Goal: Task Accomplishment & Management: Manage account settings

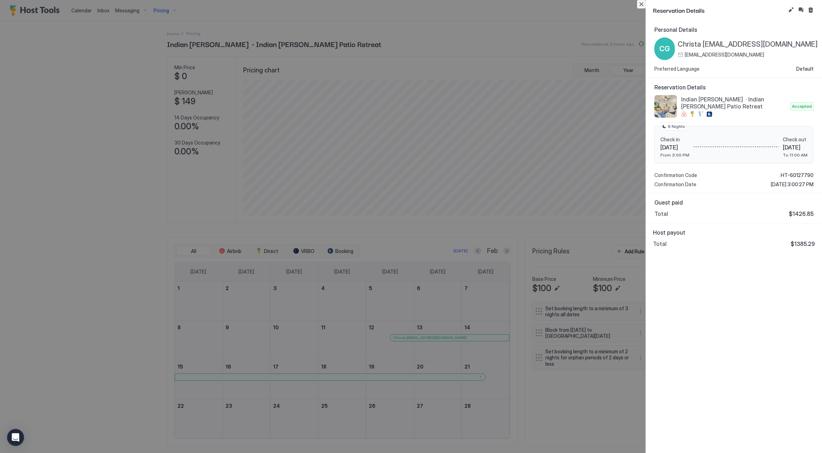
scroll to position [136, 406]
click at [641, 7] on button "Close" at bounding box center [641, 4] width 8 height 8
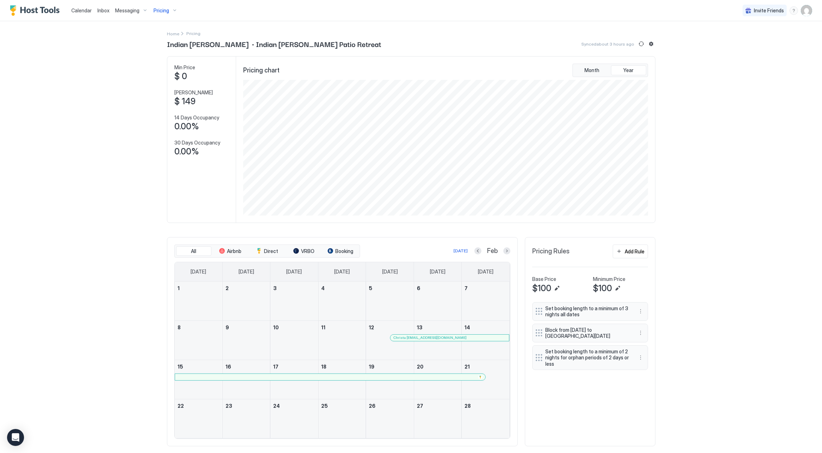
click at [82, 13] on span "Calendar" at bounding box center [81, 10] width 20 height 6
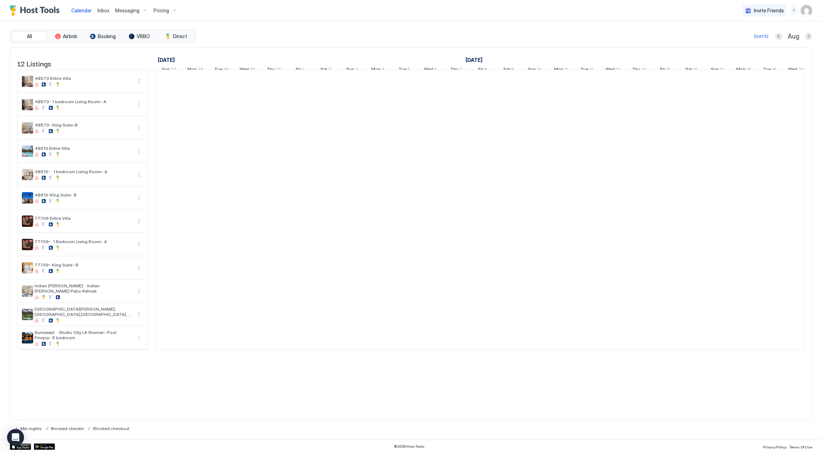
scroll to position [0, 392]
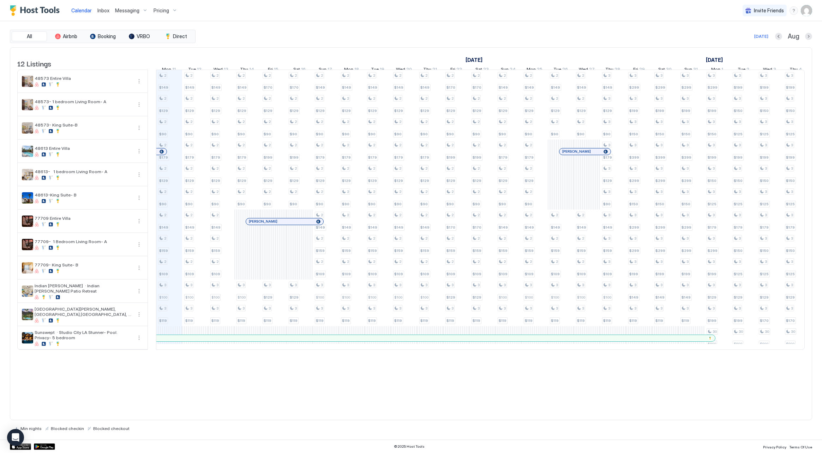
click at [803, 14] on img "User profile" at bounding box center [806, 10] width 11 height 11
click at [787, 35] on div "Settings" at bounding box center [767, 40] width 90 height 12
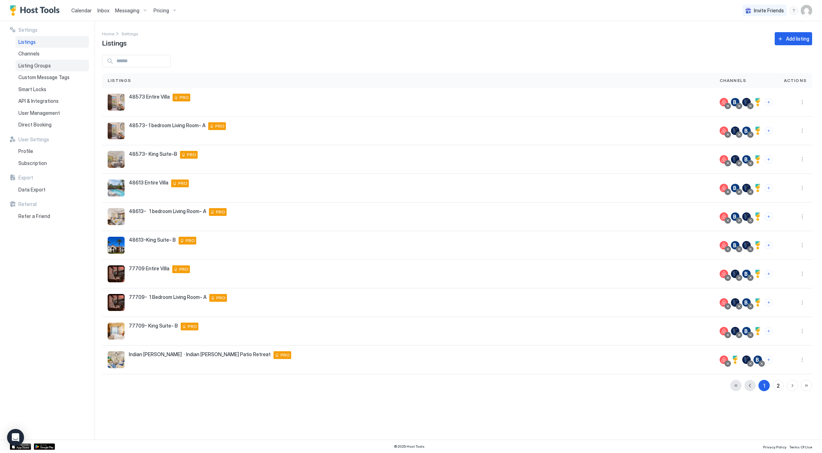
click at [25, 67] on span "Listing Groups" at bounding box center [34, 66] width 32 height 6
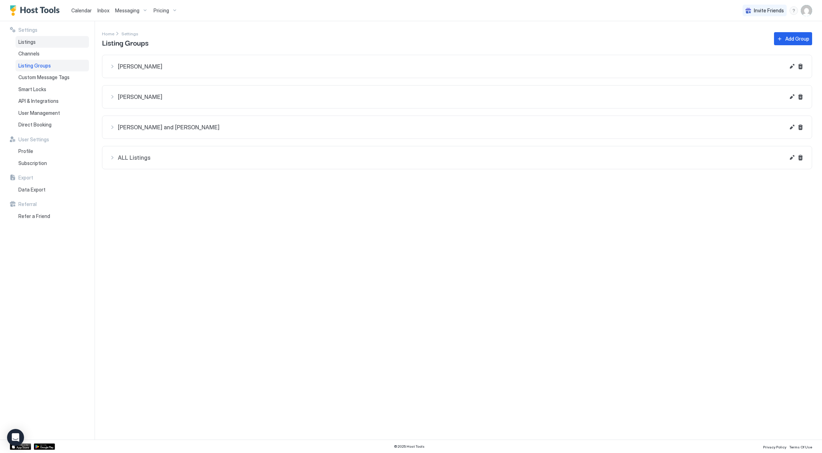
click at [58, 42] on div "Listings" at bounding box center [52, 42] width 73 height 12
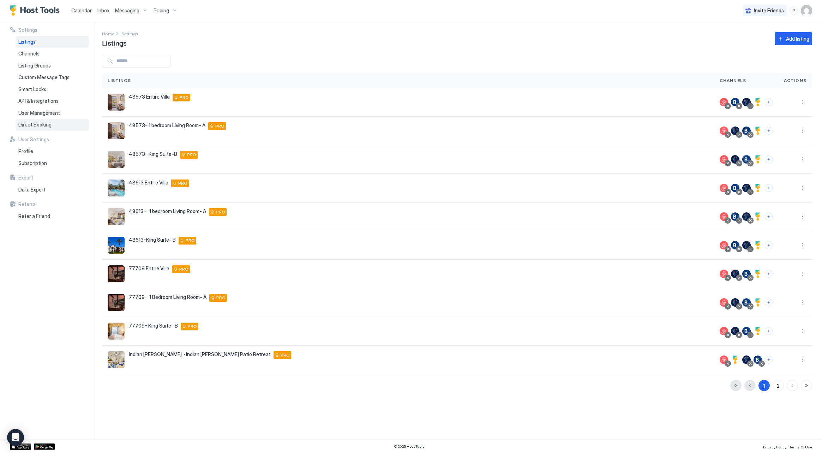
click at [38, 124] on span "Direct Booking" at bounding box center [34, 124] width 33 height 6
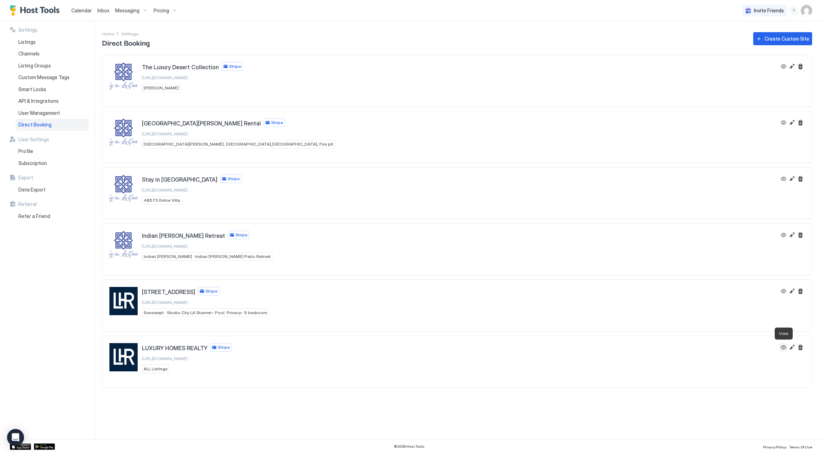
click at [781, 346] on button "View" at bounding box center [784, 347] width 8 height 8
click at [37, 42] on div "Listings" at bounding box center [52, 42] width 73 height 12
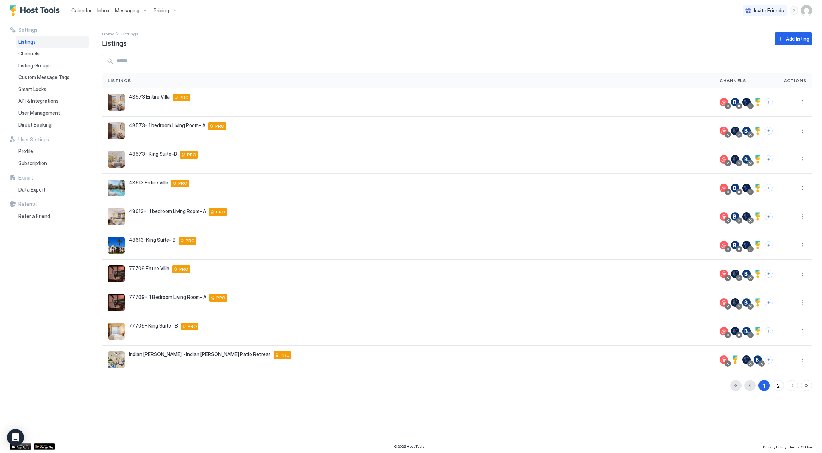
click at [166, 11] on span "Pricing" at bounding box center [162, 10] width 16 height 6
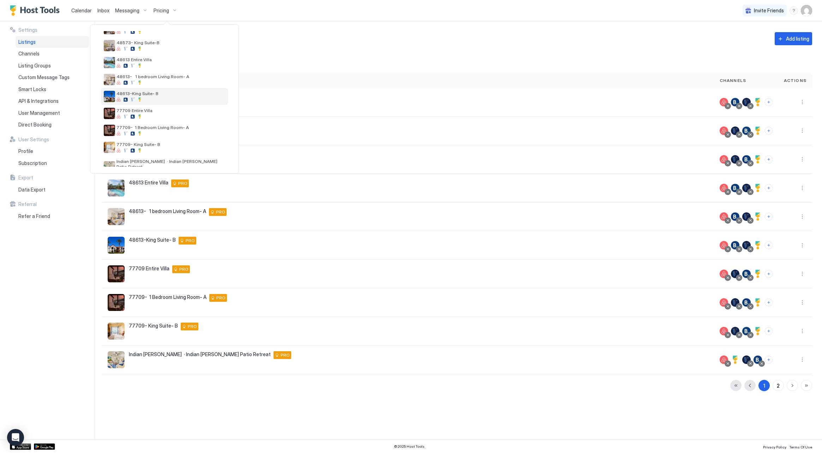
scroll to position [59, 0]
click at [185, 134] on div "77709- 1 Bedroom Living Room- A" at bounding box center [164, 129] width 127 height 17
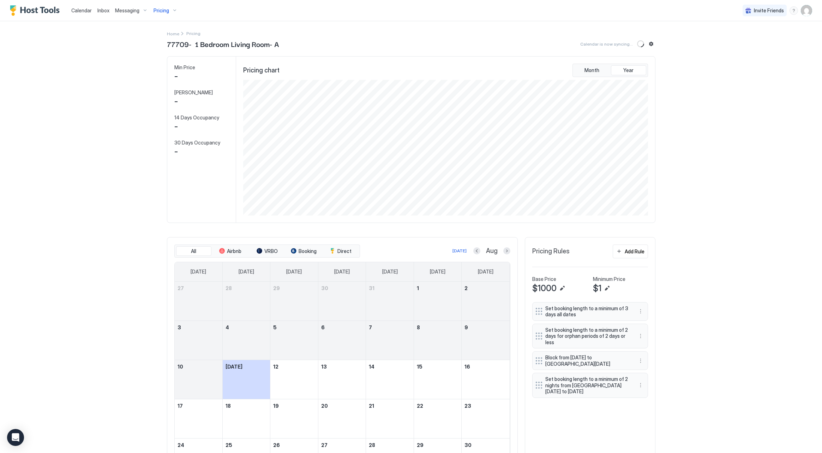
scroll to position [136, 406]
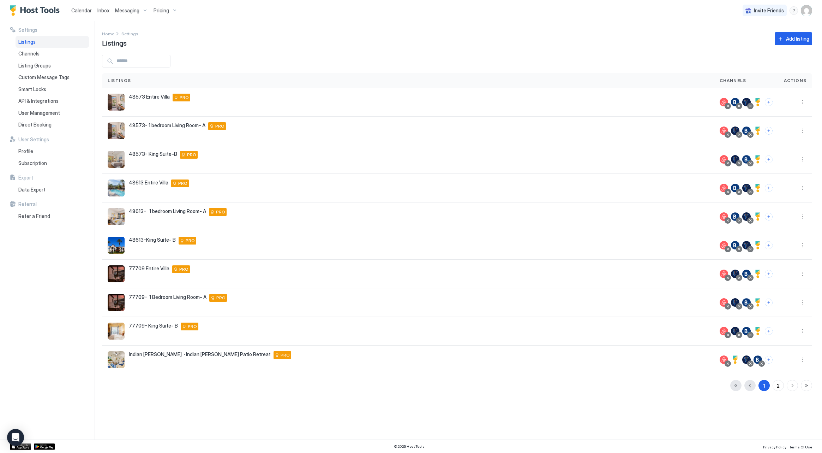
click at [803, 12] on img "User profile" at bounding box center [806, 10] width 11 height 11
click at [752, 38] on div "Settings" at bounding box center [767, 40] width 90 height 12
click at [42, 124] on span "Direct Booking" at bounding box center [34, 124] width 33 height 6
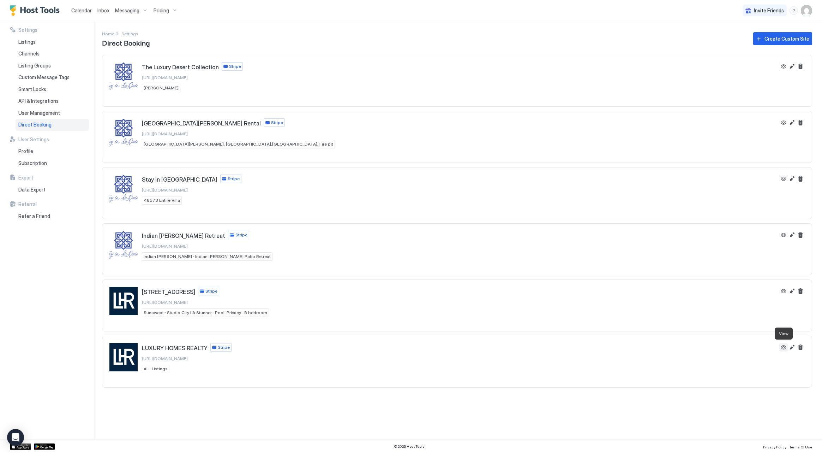
click at [783, 345] on button "View" at bounding box center [784, 347] width 8 height 8
click at [785, 66] on button "View" at bounding box center [784, 66] width 8 height 8
click at [786, 292] on button "View" at bounding box center [784, 291] width 8 height 8
click at [42, 38] on div "Listings" at bounding box center [52, 42] width 73 height 12
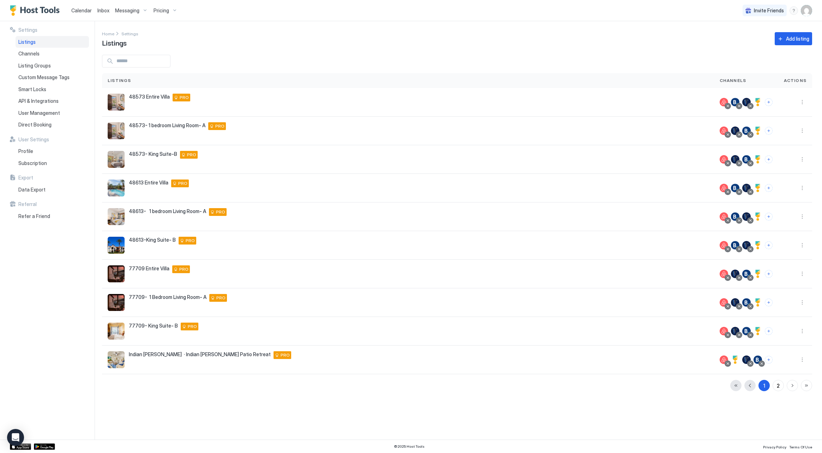
click at [74, 12] on span "Calendar" at bounding box center [81, 10] width 20 height 6
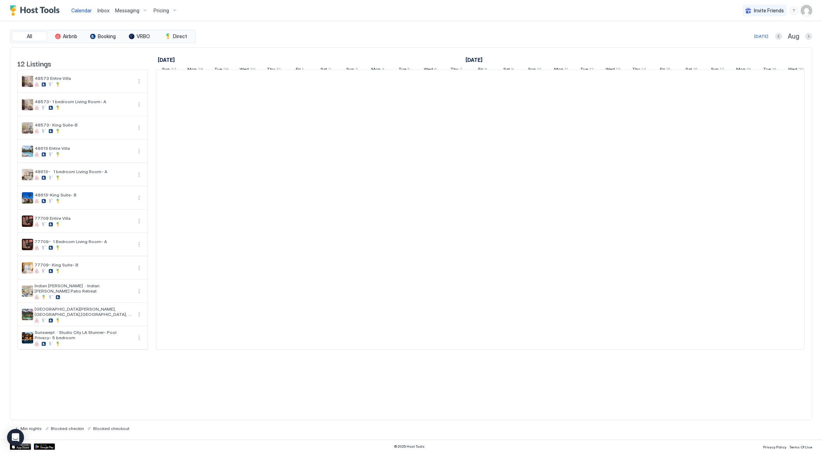
scroll to position [0, 392]
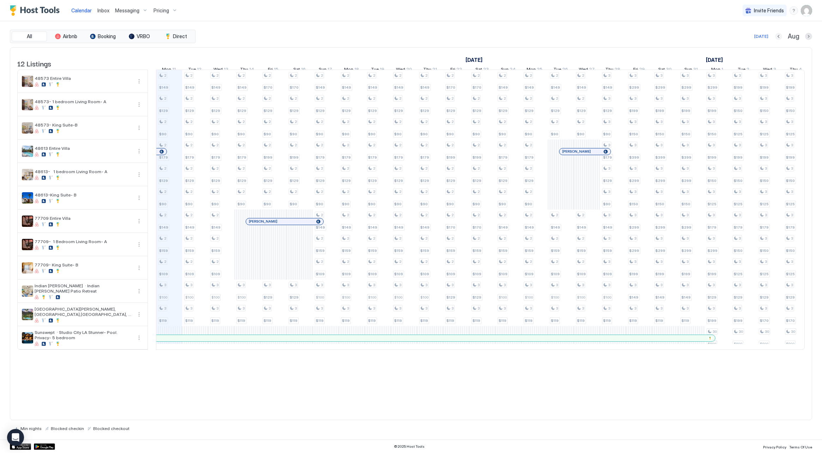
click at [778, 38] on button "Previous month" at bounding box center [778, 36] width 7 height 7
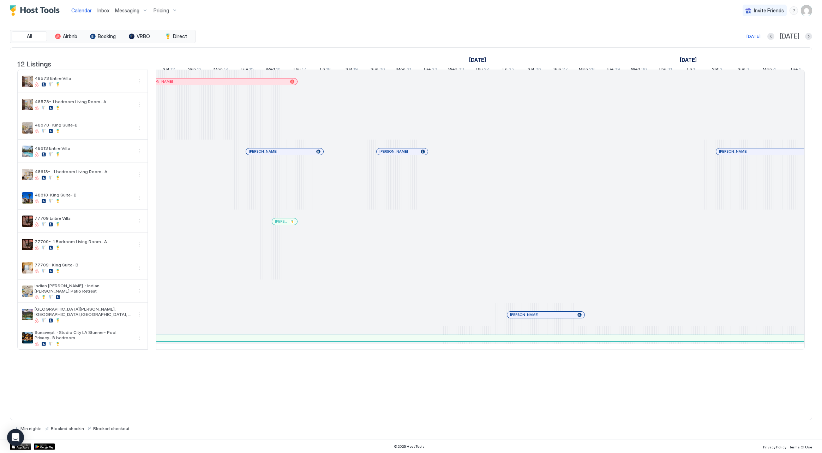
click at [778, 38] on div "[DATE] [DATE]" at bounding box center [504, 36] width 615 height 8
click at [775, 38] on button "Previous month" at bounding box center [771, 36] width 7 height 7
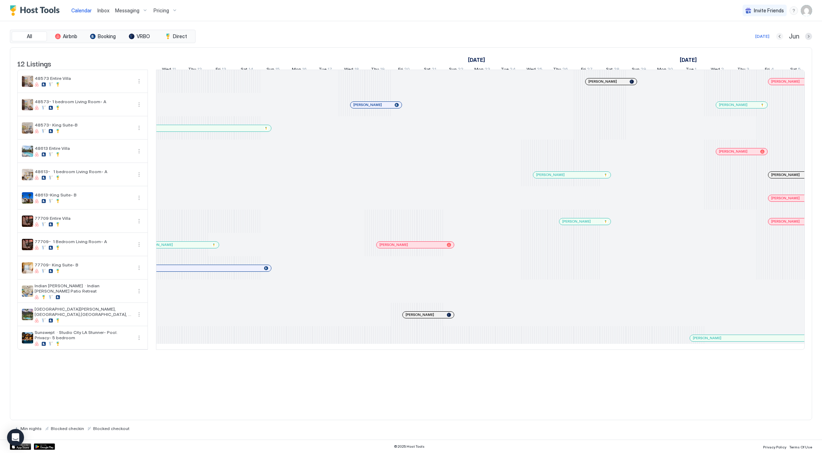
click at [781, 36] on button "Previous month" at bounding box center [780, 36] width 7 height 7
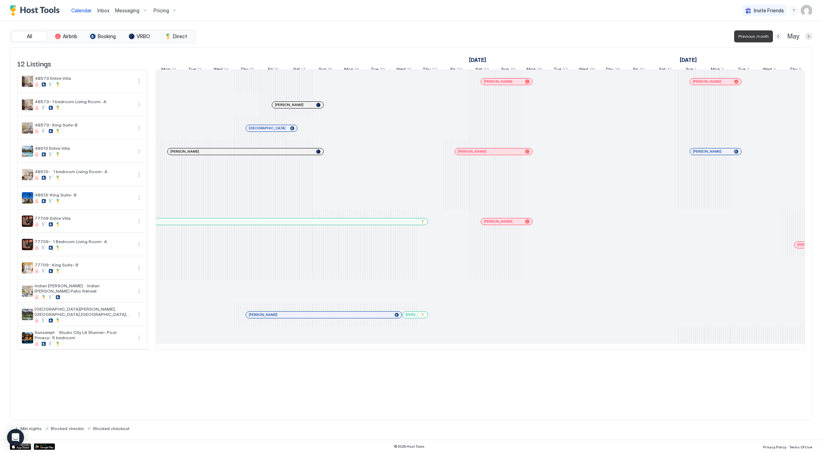
click at [781, 36] on button "Previous month" at bounding box center [778, 36] width 7 height 7
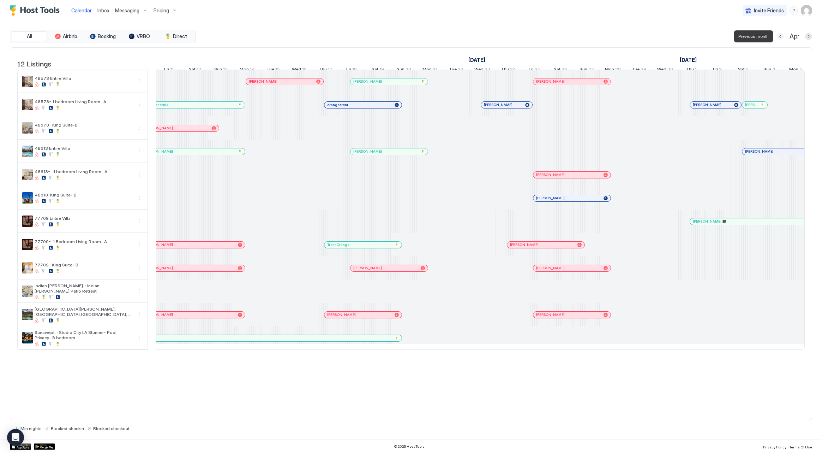
click at [781, 35] on button "Previous month" at bounding box center [780, 36] width 7 height 7
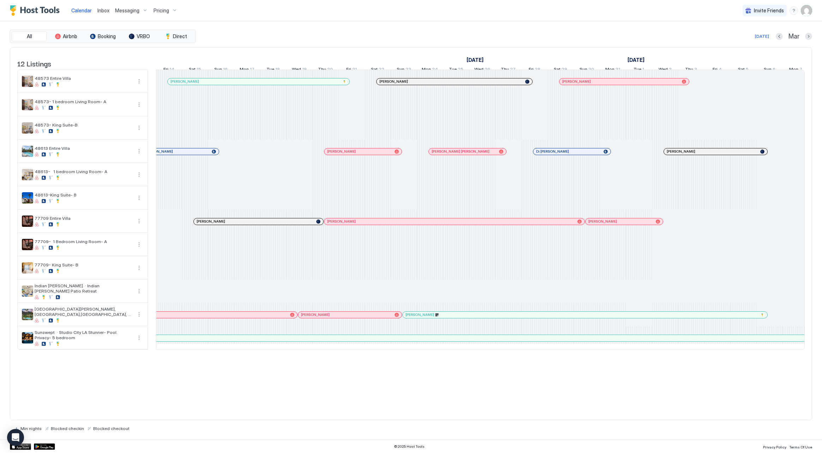
click at [344, 225] on div "[PERSON_NAME]" at bounding box center [455, 221] width 260 height 6
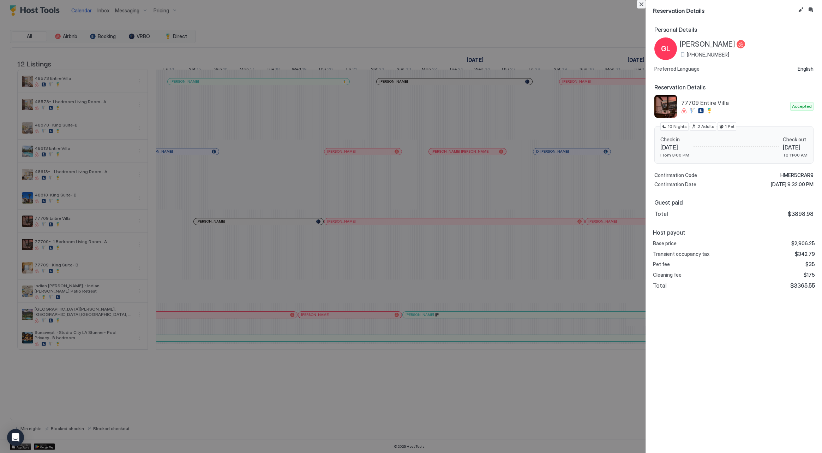
click at [645, 6] on button "Close" at bounding box center [641, 4] width 8 height 8
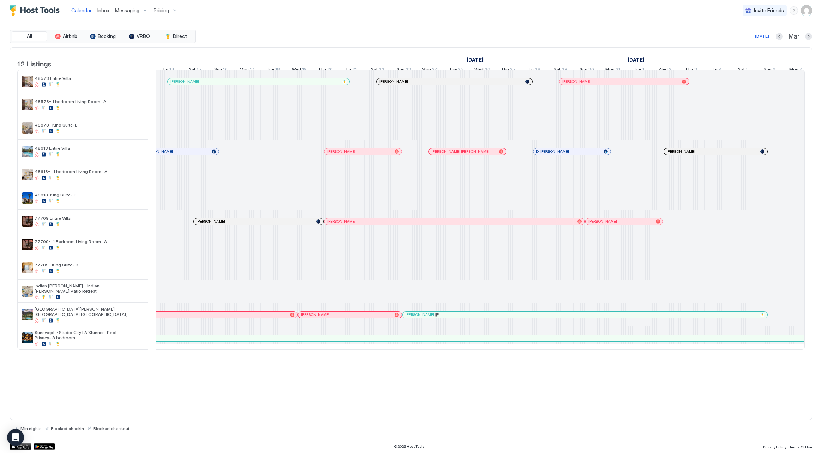
click at [227, 317] on div at bounding box center [227, 315] width 6 height 6
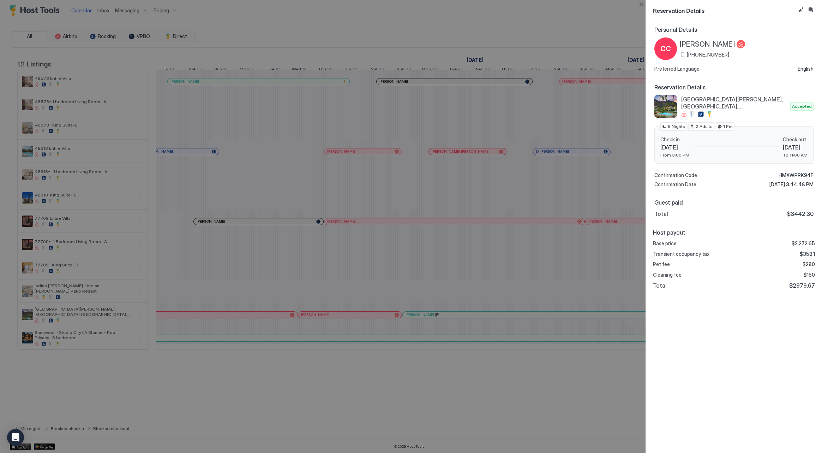
click at [637, 5] on div at bounding box center [411, 226] width 822 height 453
click at [642, 5] on button "Close" at bounding box center [641, 4] width 8 height 8
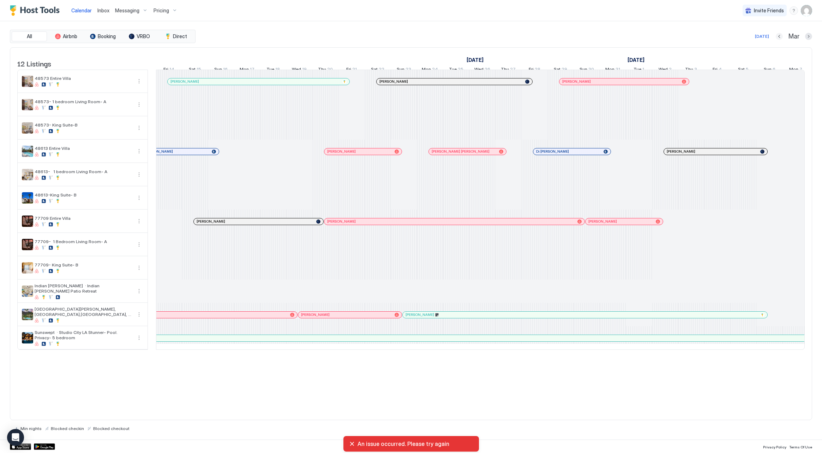
click at [778, 38] on button "Previous month" at bounding box center [779, 36] width 7 height 7
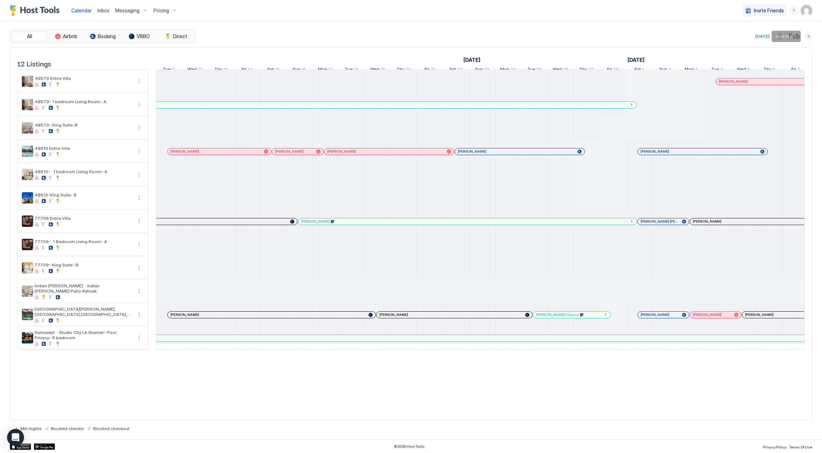
click at [811, 36] on button "Next month" at bounding box center [808, 36] width 7 height 7
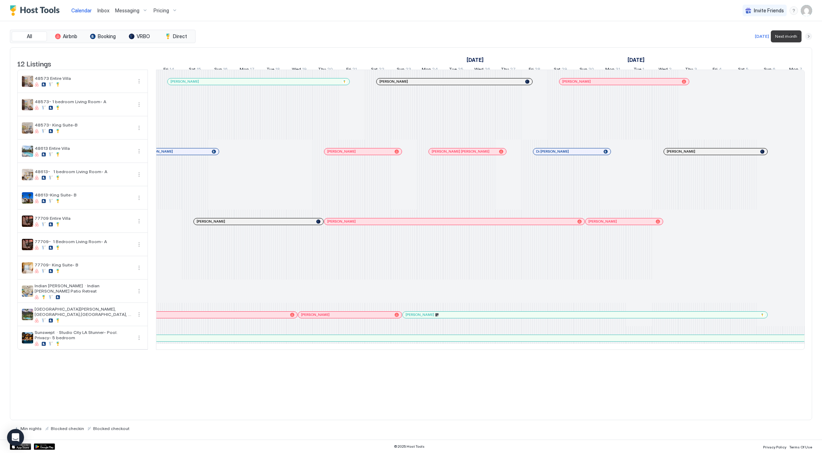
click at [811, 36] on button "Next month" at bounding box center [808, 36] width 7 height 7
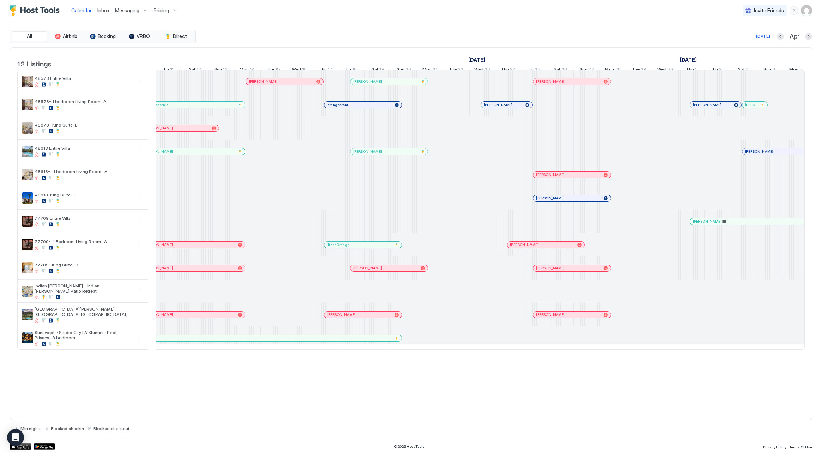
click at [803, 11] on img "User profile" at bounding box center [806, 10] width 11 height 11
click at [797, 37] on div "Settings" at bounding box center [767, 40] width 90 height 12
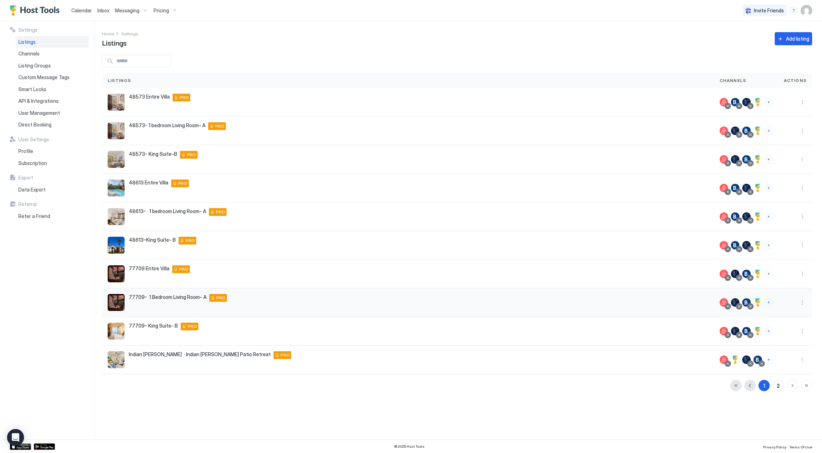
click at [113, 305] on img "listing image" at bounding box center [116, 302] width 17 height 17
click at [114, 303] on img "listing image" at bounding box center [116, 302] width 17 height 17
click at [804, 303] on button "More options" at bounding box center [802, 302] width 8 height 8
click at [785, 335] on div "Edit Listing" at bounding box center [762, 334] width 90 height 11
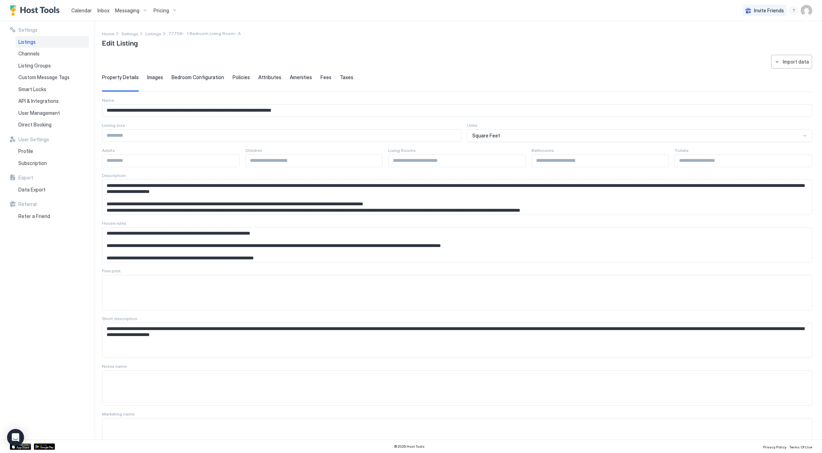
click at [147, 77] on span "Images" at bounding box center [155, 77] width 16 height 6
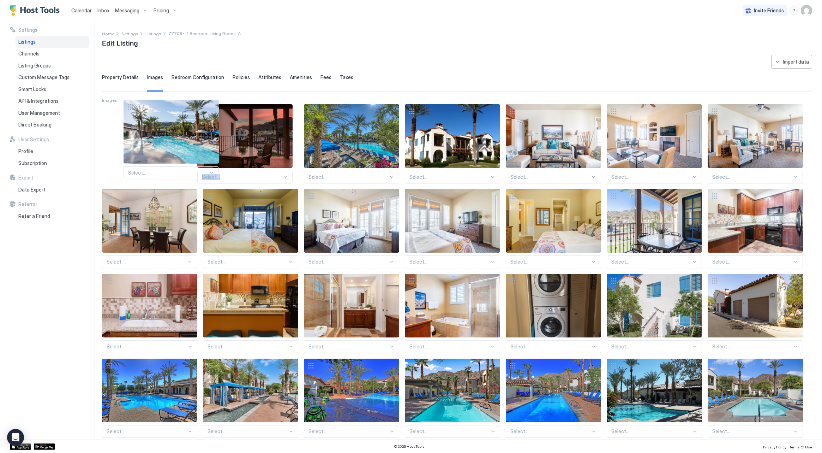
drag, startPoint x: 239, startPoint y: 150, endPoint x: 160, endPoint y: 146, distance: 79.5
click at [160, 146] on div "Select... Select... Select... Select... Select... Select... Select... Select...…" at bounding box center [457, 398] width 710 height 588
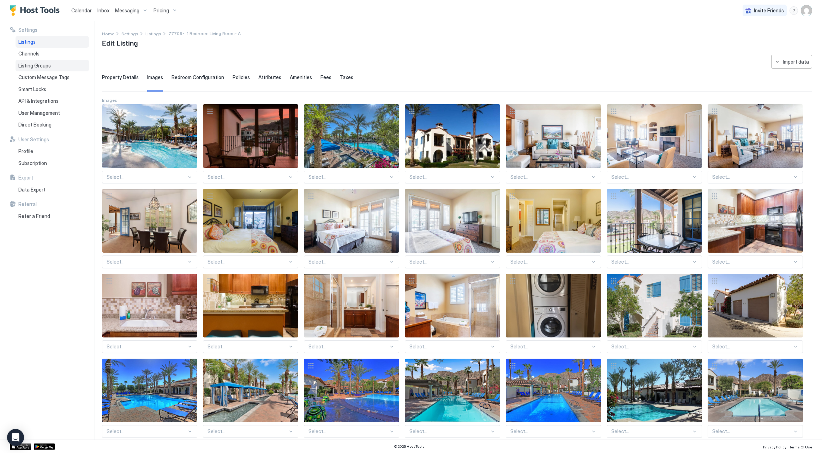
click at [49, 67] on span "Listing Groups" at bounding box center [34, 66] width 32 height 6
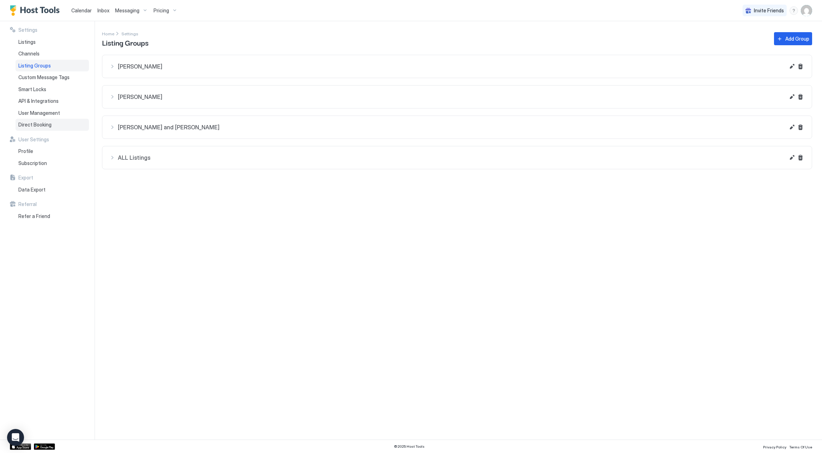
click at [60, 124] on div "Direct Booking" at bounding box center [52, 125] width 73 height 12
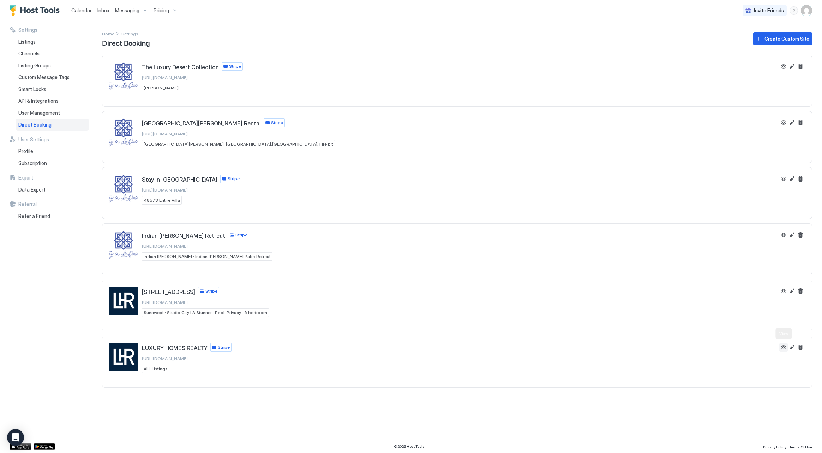
click at [780, 347] on button "View" at bounding box center [784, 347] width 8 height 8
click at [33, 44] on div "Listings" at bounding box center [52, 42] width 73 height 12
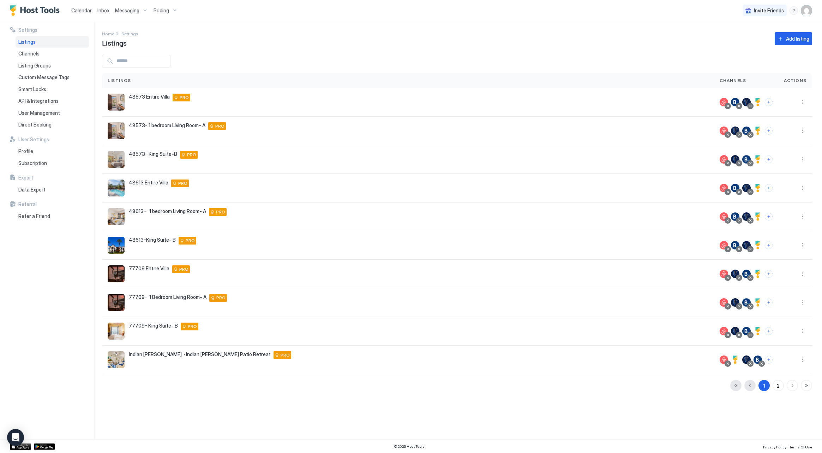
click at [78, 12] on span "Calendar" at bounding box center [81, 10] width 20 height 6
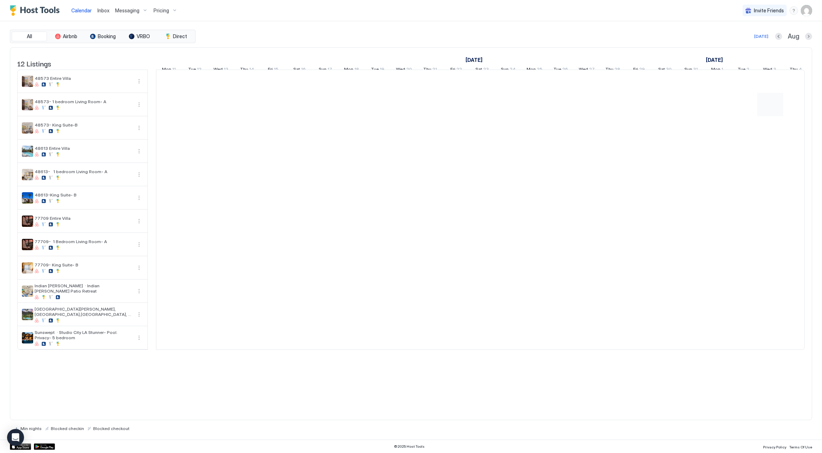
scroll to position [0, 392]
